Goal: Information Seeking & Learning: Find specific page/section

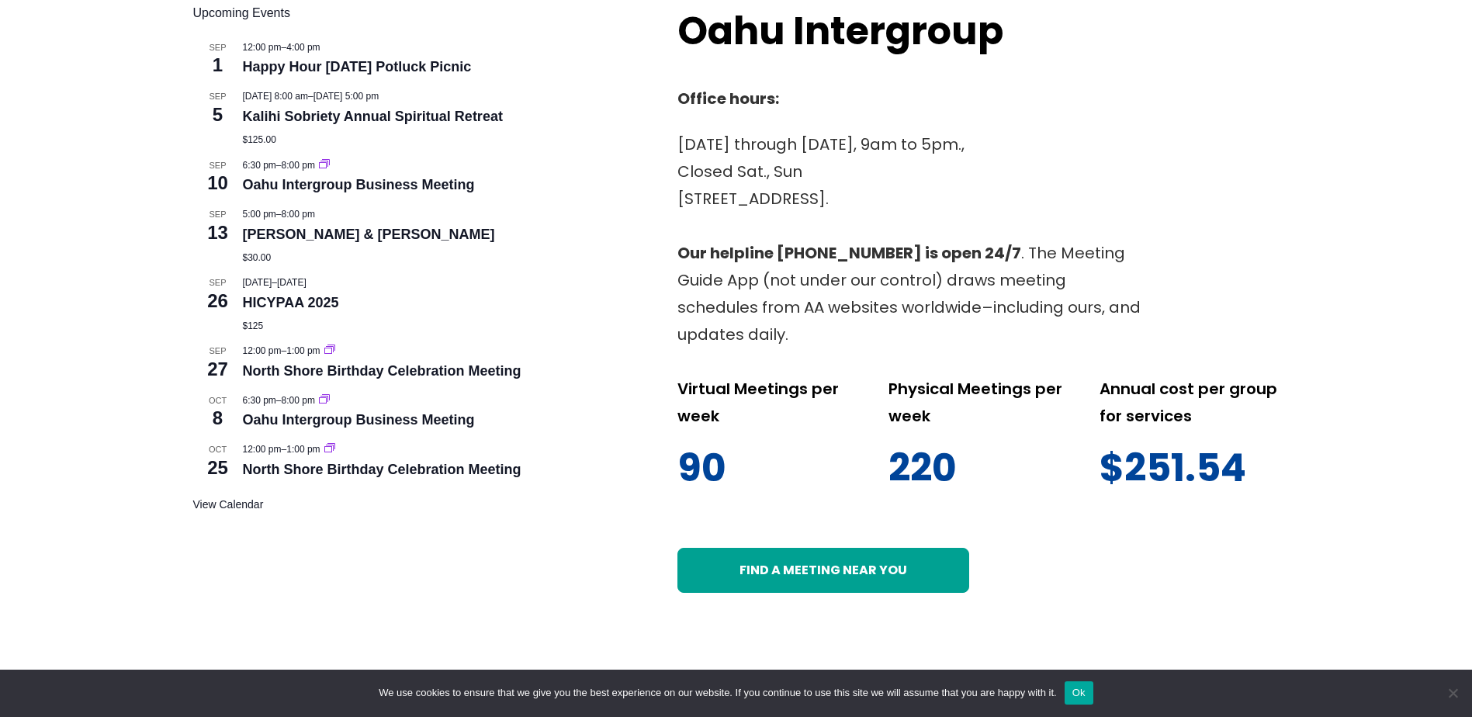
scroll to position [808, 0]
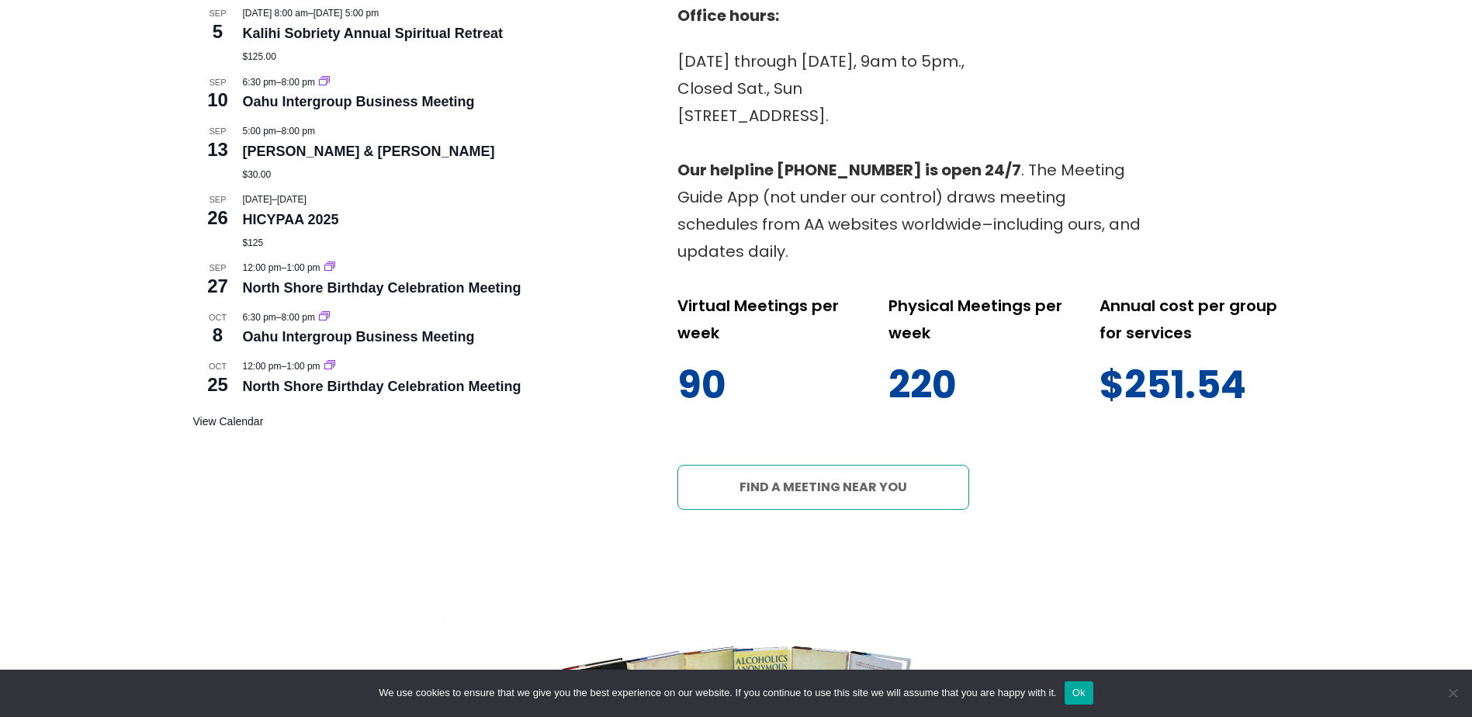
click at [889, 465] on link "Find a meeting near you" at bounding box center [823, 487] width 292 height 45
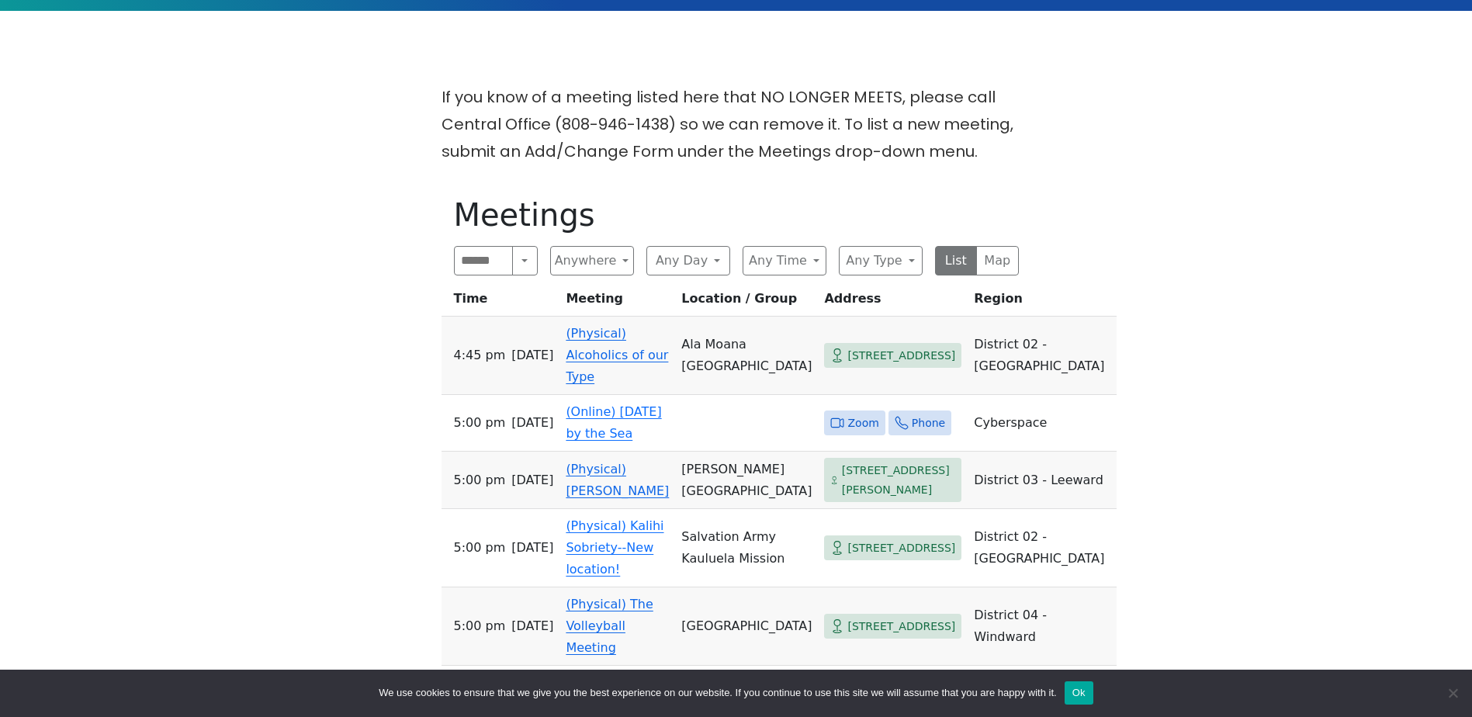
scroll to position [501, 0]
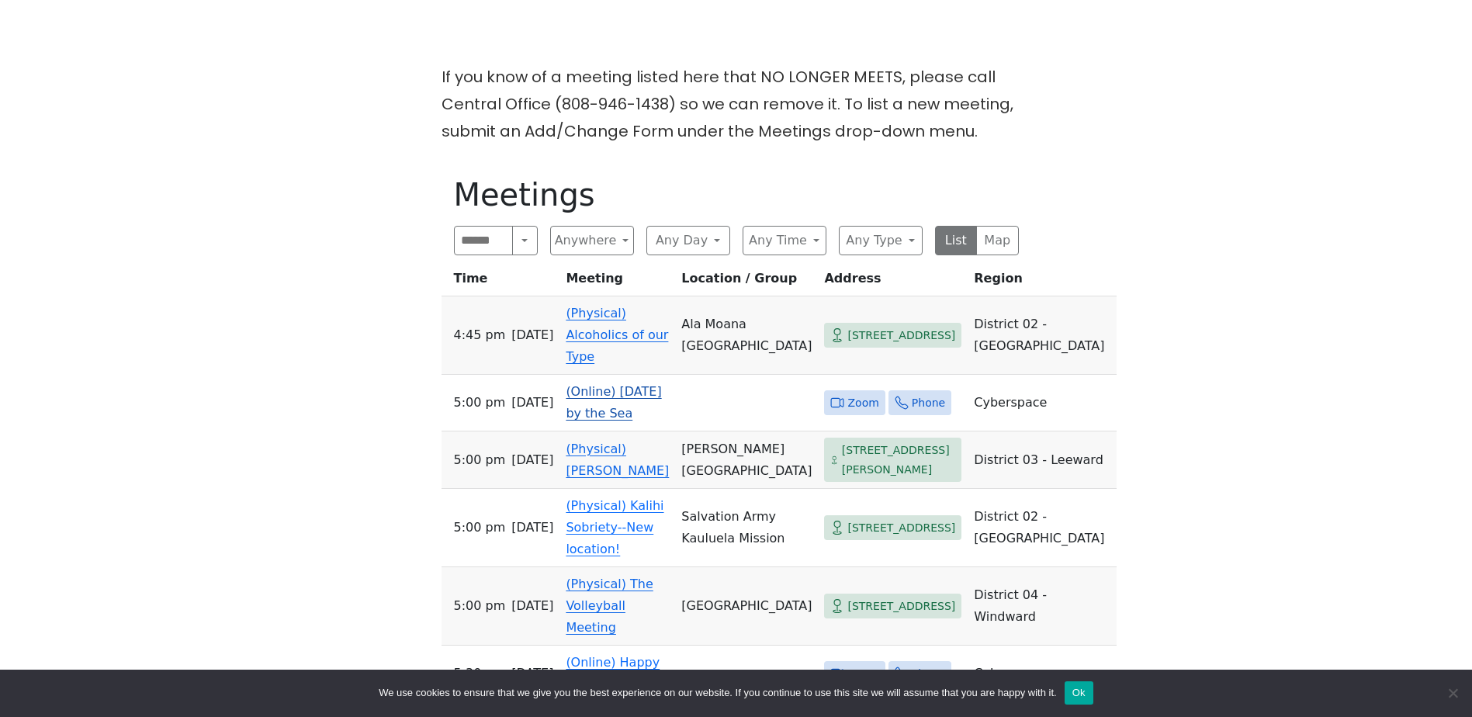
click at [614, 384] on link "(Online) Sunday by the Sea" at bounding box center [613, 402] width 95 height 36
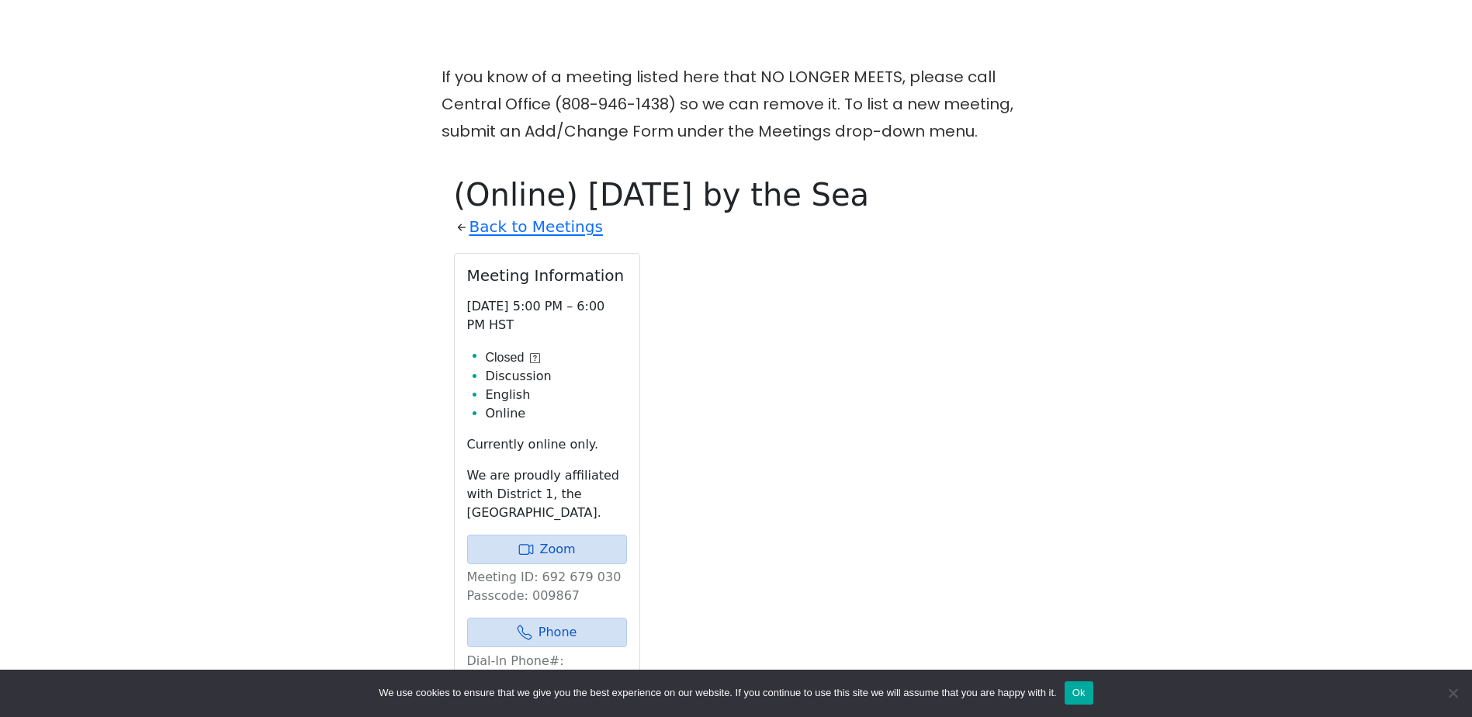
scroll to position [631, 0]
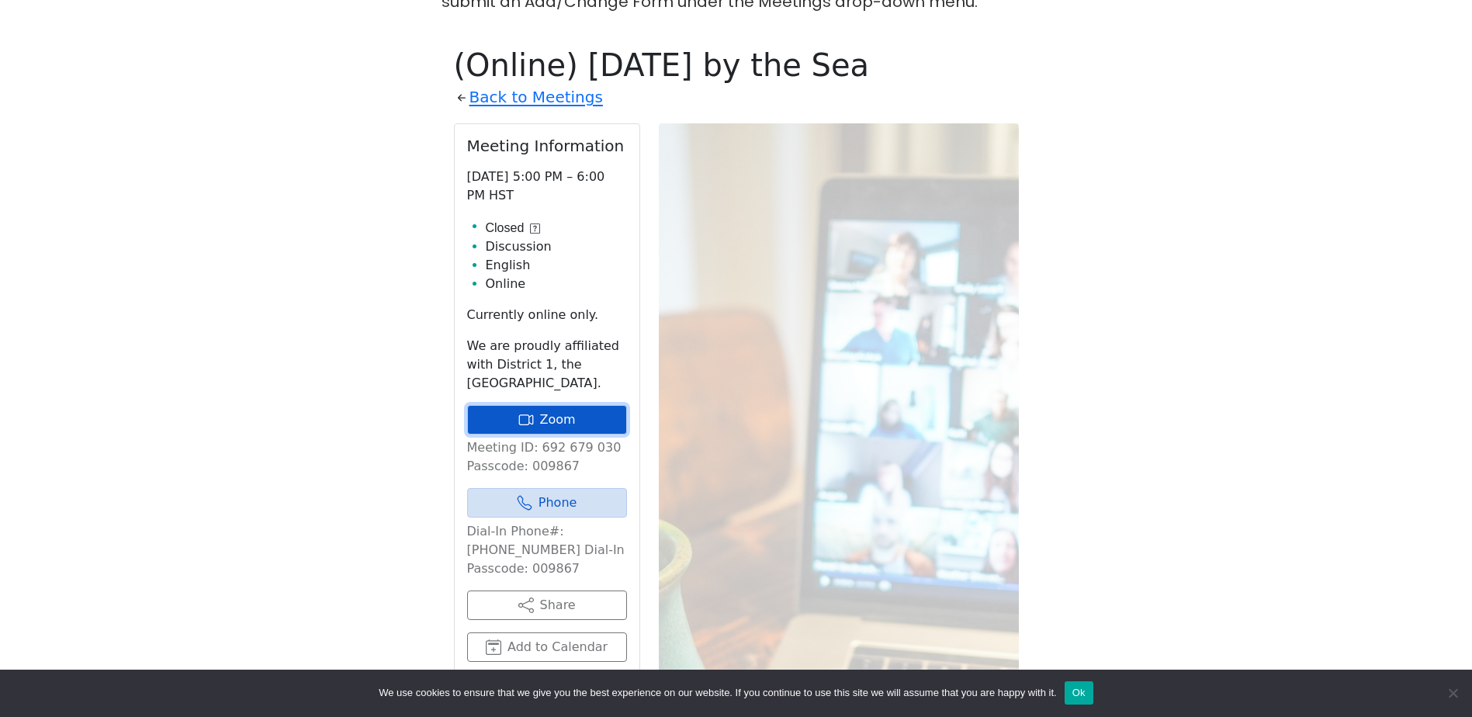
click at [554, 405] on link "Zoom" at bounding box center [547, 419] width 160 height 29
